Goal: Transaction & Acquisition: Download file/media

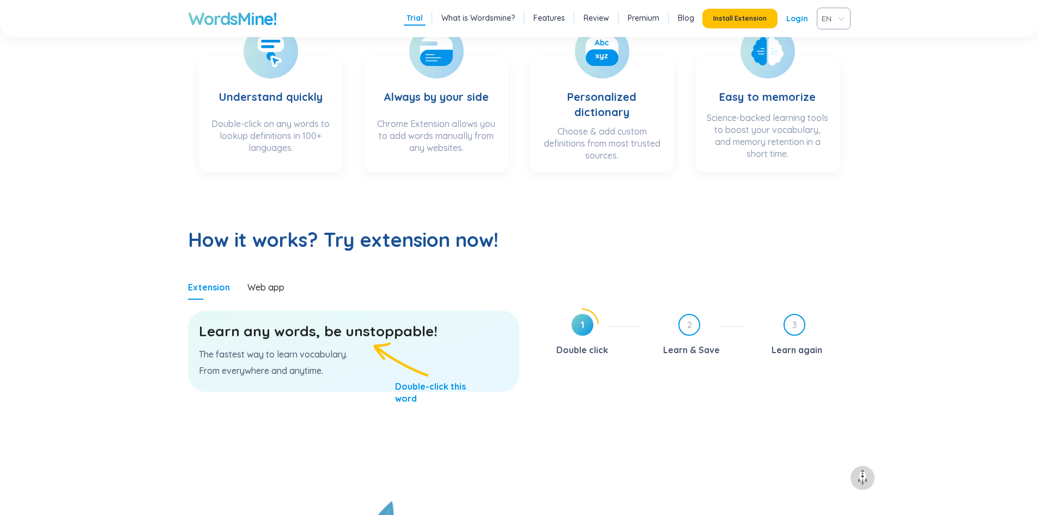
scroll to position [491, 0]
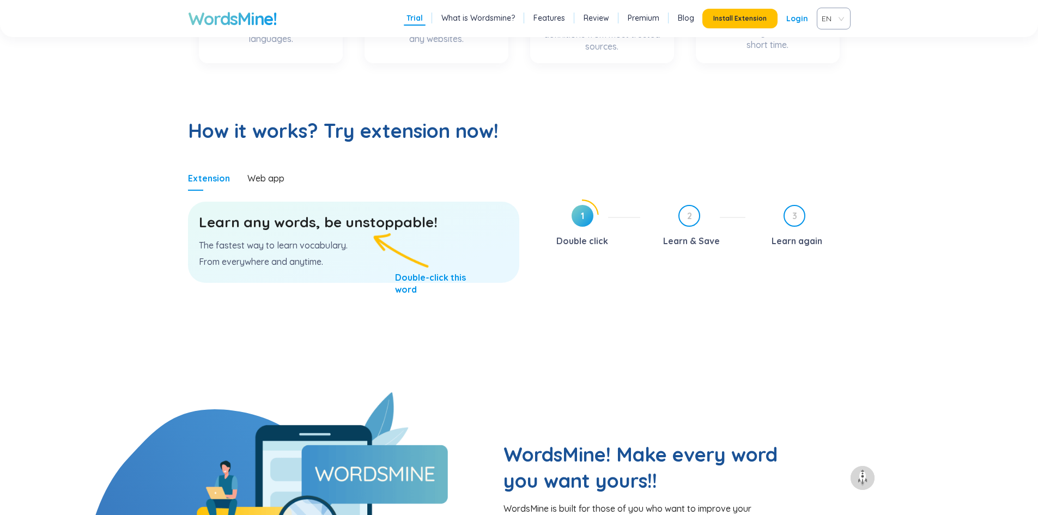
click at [374, 221] on h3 "Learn any words, be unstoppable!" at bounding box center [354, 223] width 310 height 20
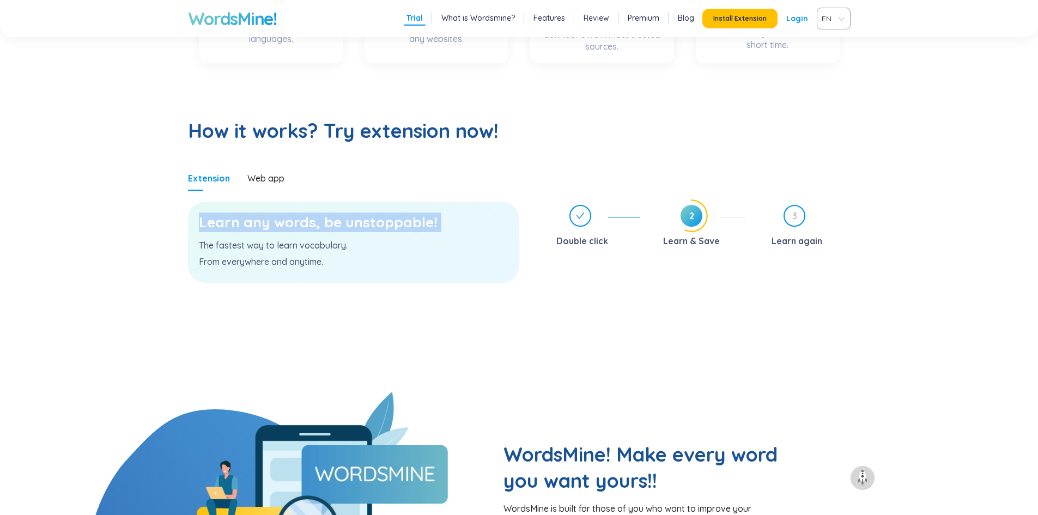
click at [380, 223] on h3 "Learn any words, be unstoppable!" at bounding box center [354, 223] width 310 height 20
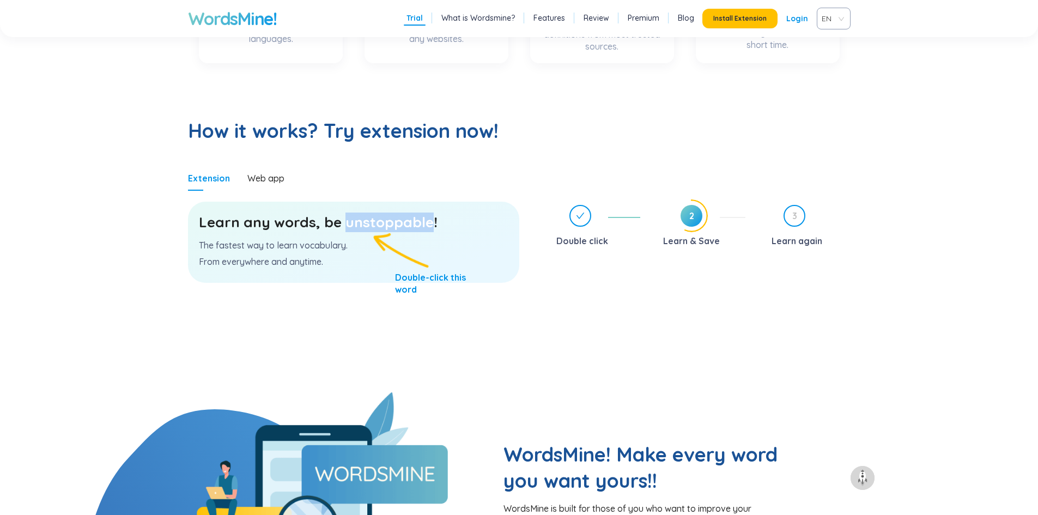
click at [380, 223] on h3 "Learn any words, be unstoppable!" at bounding box center [354, 223] width 310 height 20
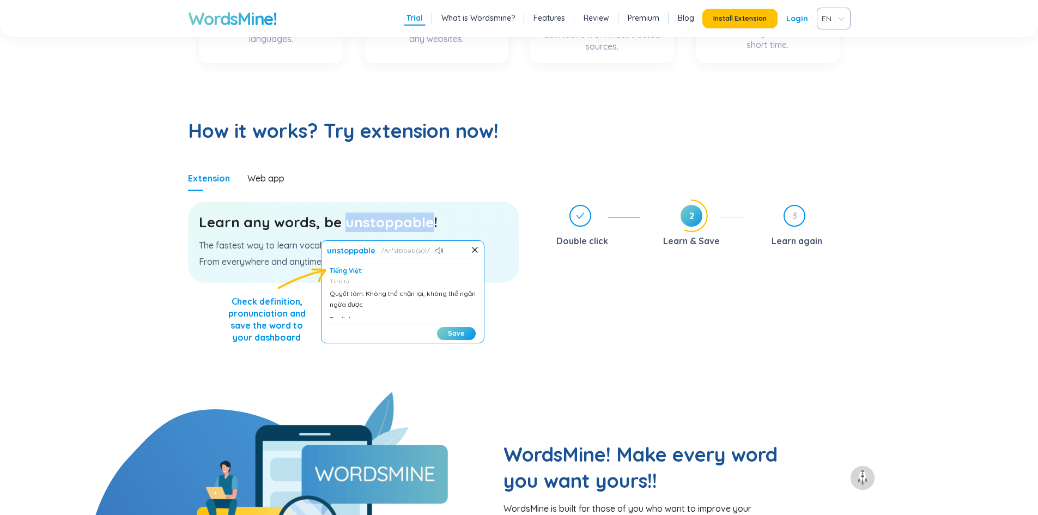
scroll to position [38, 0]
click at [465, 334] on button "Save" at bounding box center [456, 333] width 39 height 13
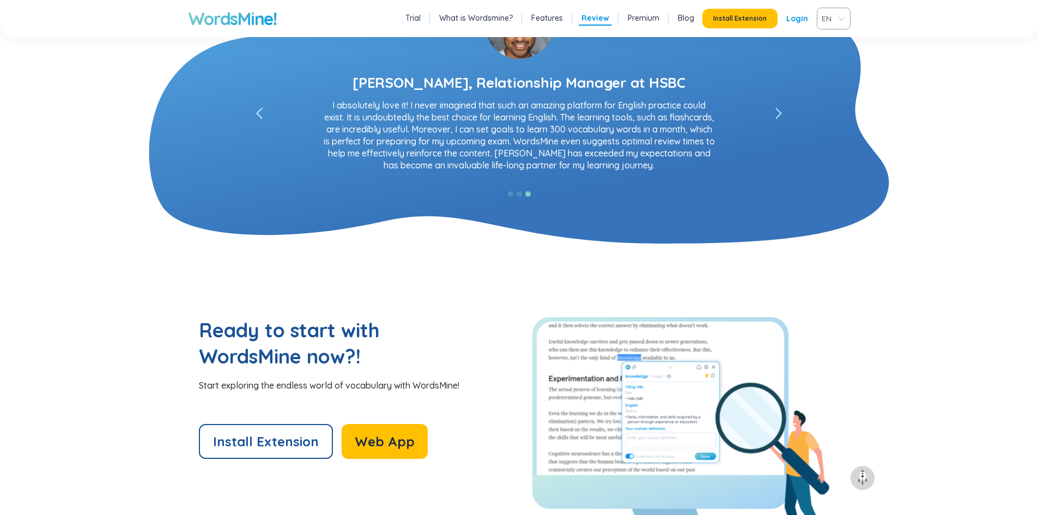
scroll to position [2235, 0]
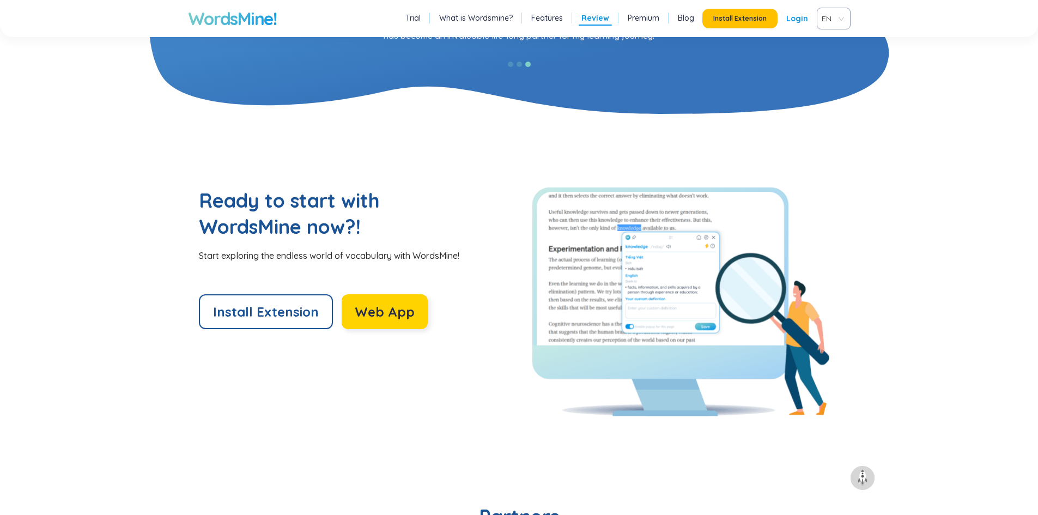
click at [383, 313] on span "Web App" at bounding box center [385, 311] width 60 height 17
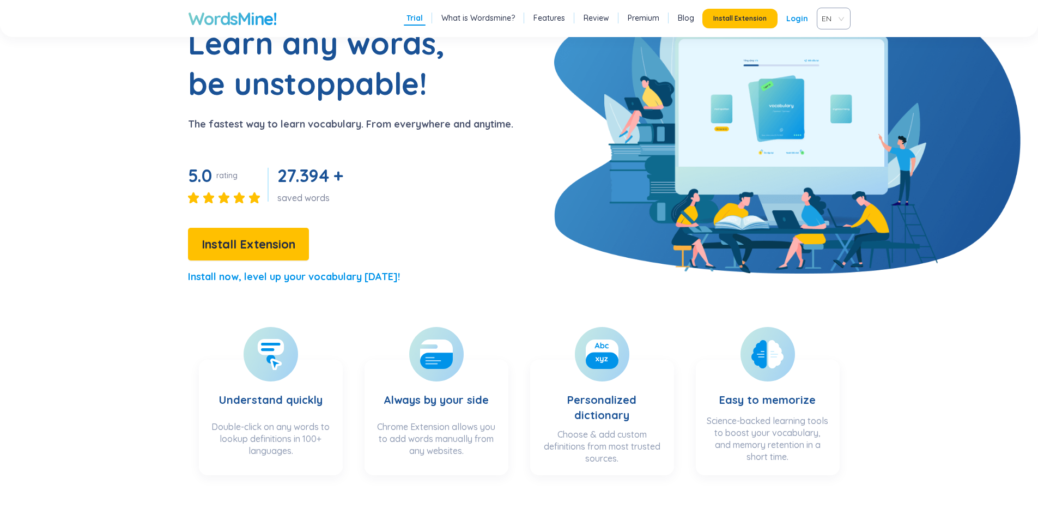
scroll to position [0, 0]
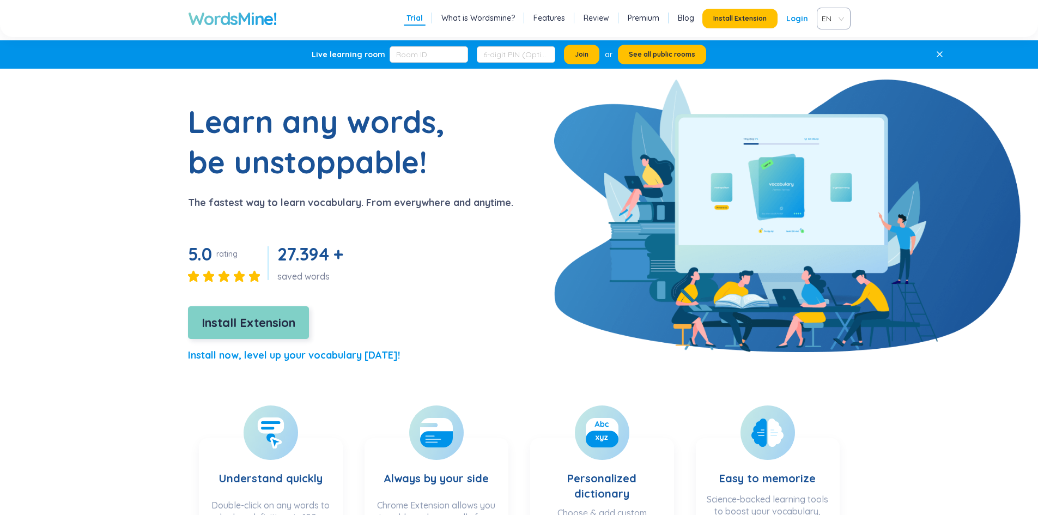
click at [252, 328] on span "Install Extension" at bounding box center [249, 322] width 94 height 19
click at [242, 322] on span "Install Extension" at bounding box center [249, 322] width 94 height 19
click at [261, 317] on span "Install Extension" at bounding box center [249, 322] width 94 height 19
click at [284, 320] on span "Install Extension" at bounding box center [249, 322] width 94 height 19
click at [237, 322] on span "Install Extension" at bounding box center [249, 322] width 94 height 19
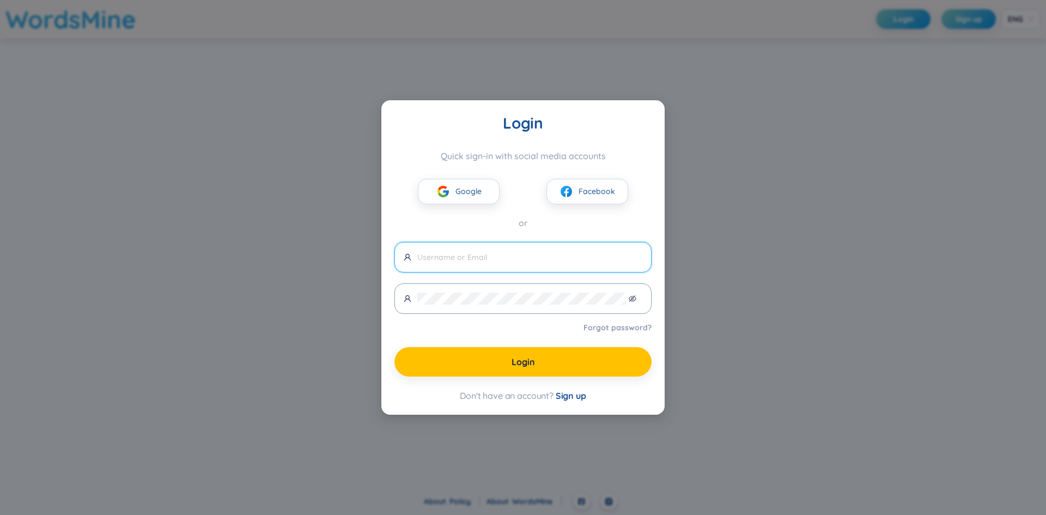
click at [576, 396] on span "Sign up" at bounding box center [571, 395] width 31 height 11
